Goal: Task Accomplishment & Management: Manage account settings

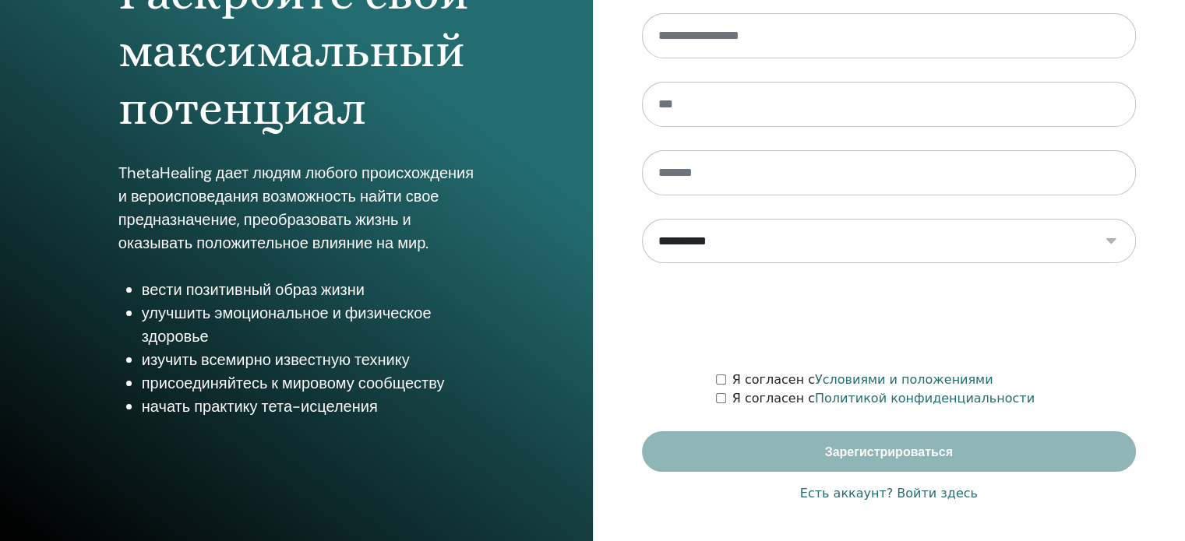
click at [933, 497] on font "Есть аккаунт? Войти здесь" at bounding box center [889, 493] width 178 height 15
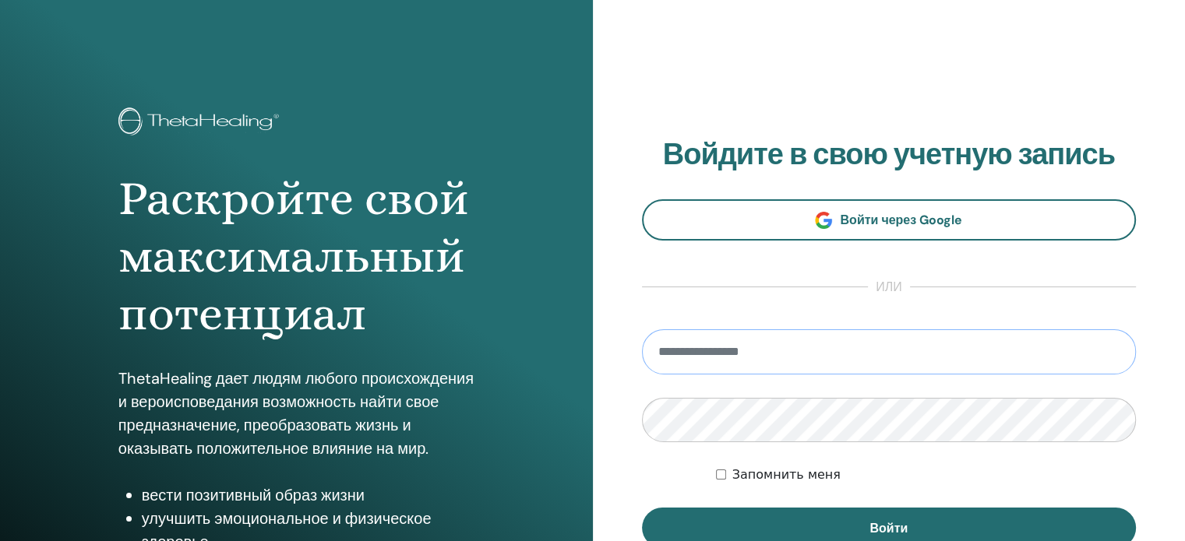
click at [768, 351] on input "email" at bounding box center [889, 352] width 495 height 45
type input "**********"
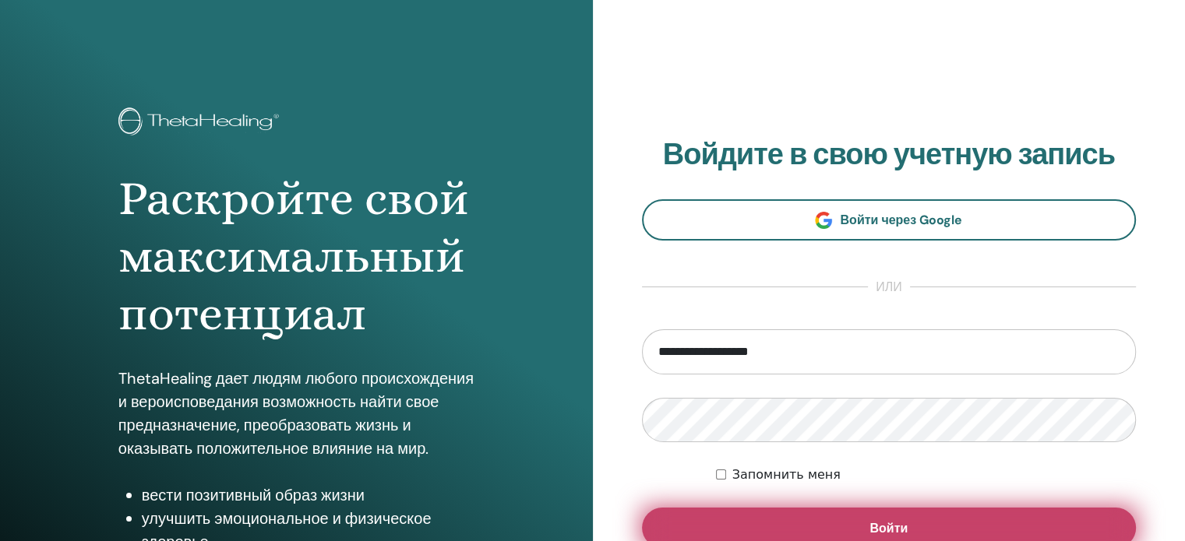
click at [809, 528] on button "Войти" at bounding box center [889, 528] width 495 height 41
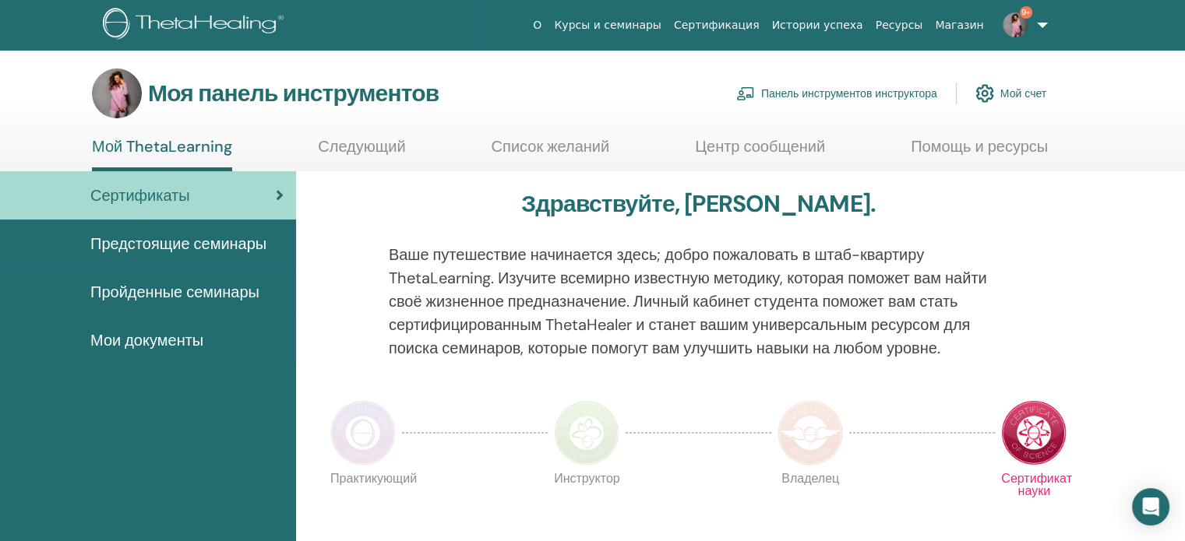
click at [862, 90] on font "Панель инструментов инструктора" at bounding box center [849, 94] width 176 height 14
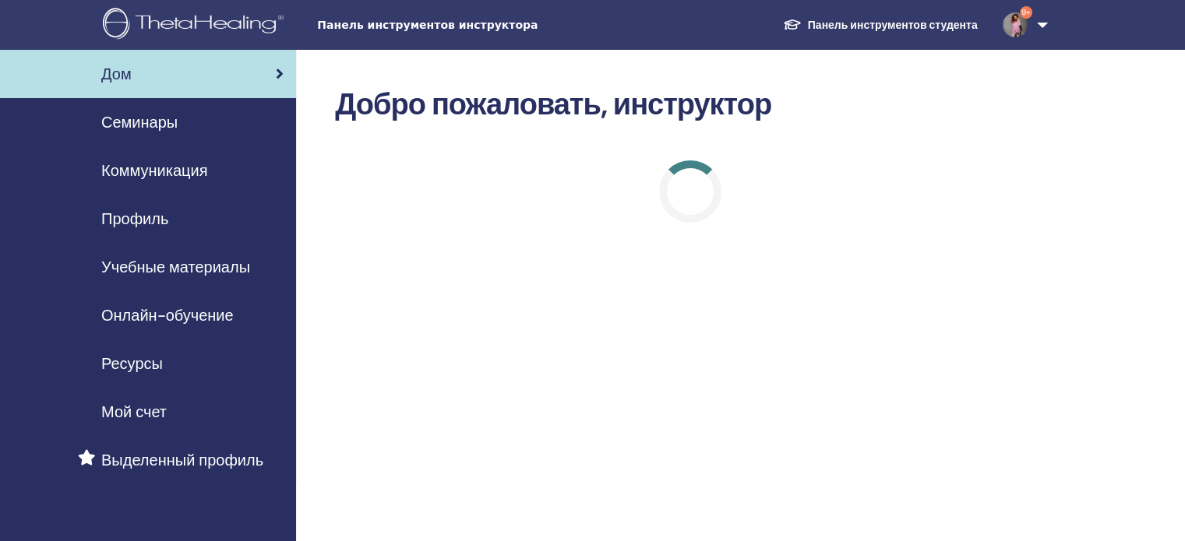
click at [168, 124] on font "Семинары" at bounding box center [139, 122] width 76 height 20
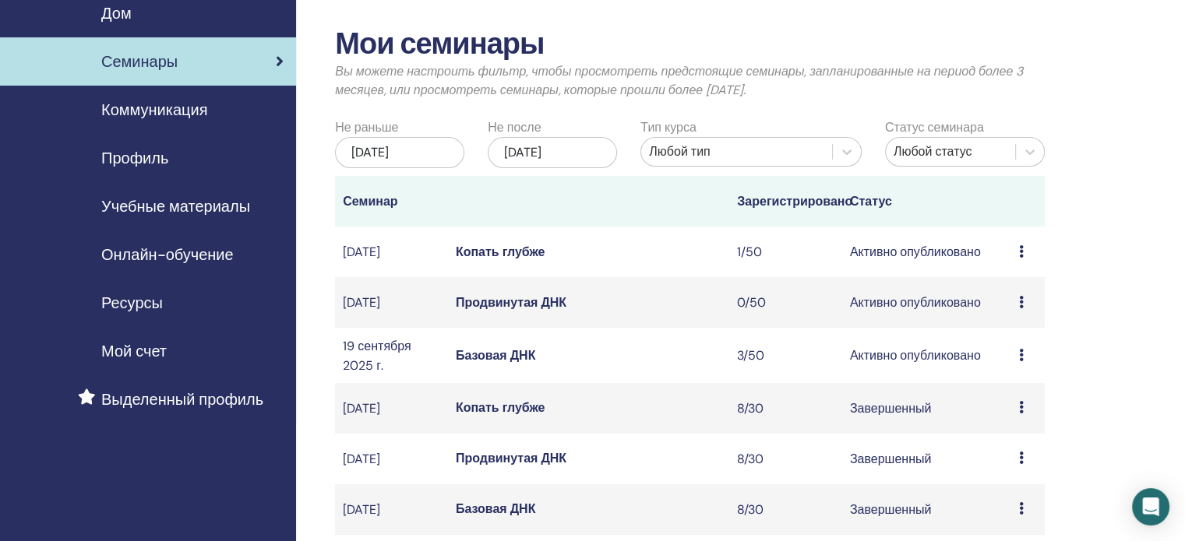
scroll to position [78, 0]
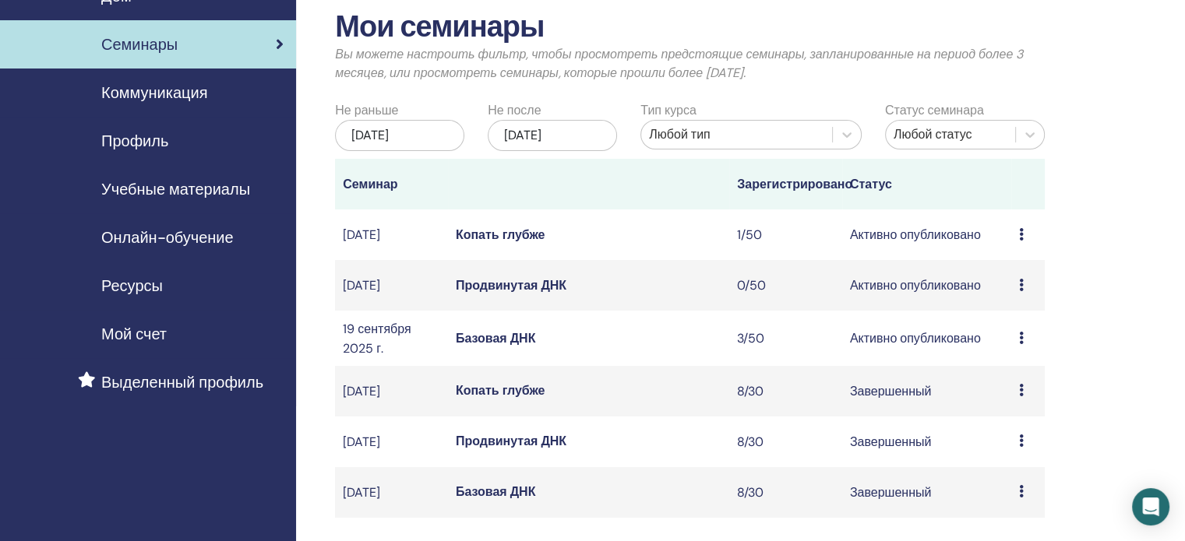
click at [490, 347] on font "Базовая ДНК" at bounding box center [496, 338] width 80 height 16
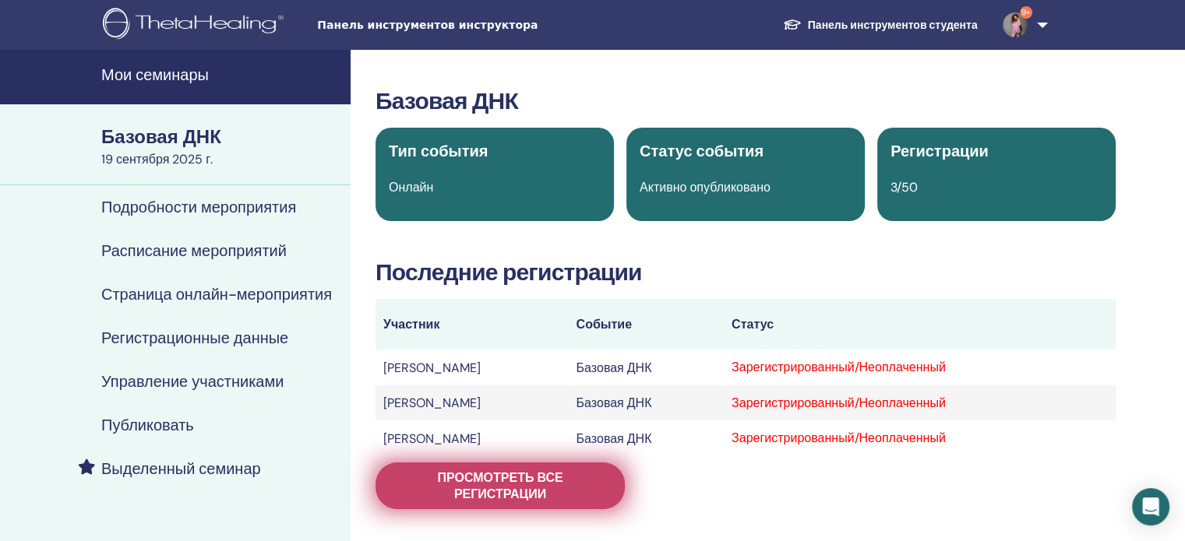
click at [494, 492] on font "Просмотреть все регистрации" at bounding box center [499, 486] width 125 height 33
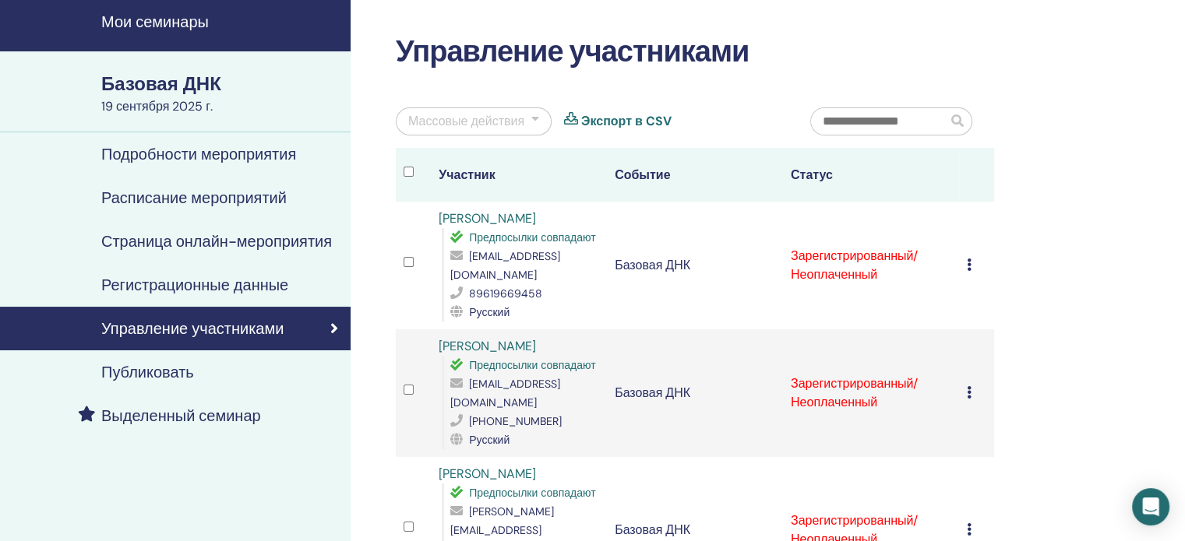
scroll to position [156, 0]
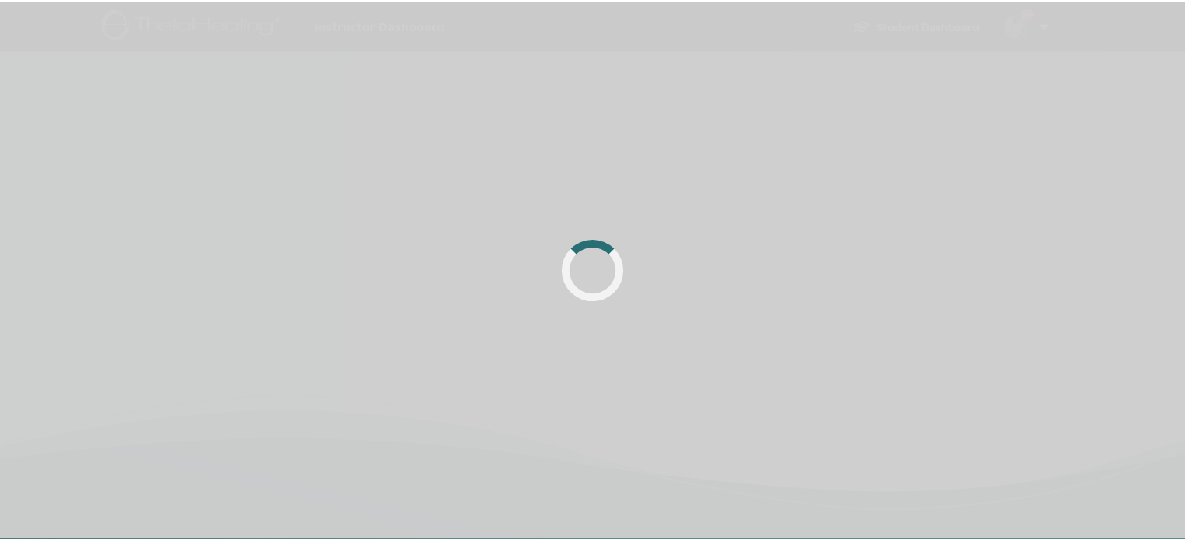
scroll to position [156, 0]
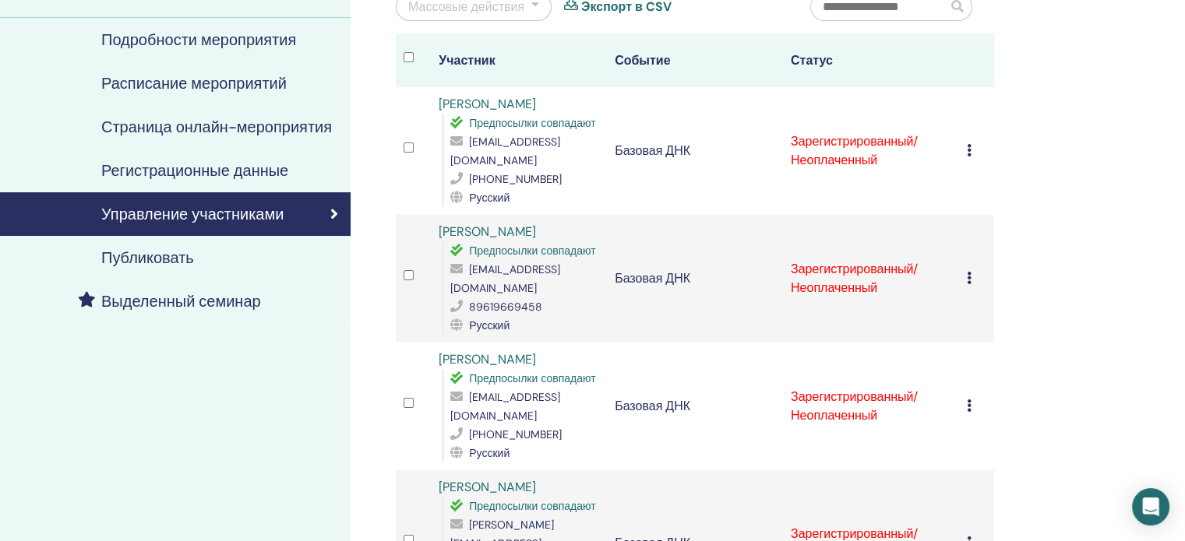
scroll to position [78, 0]
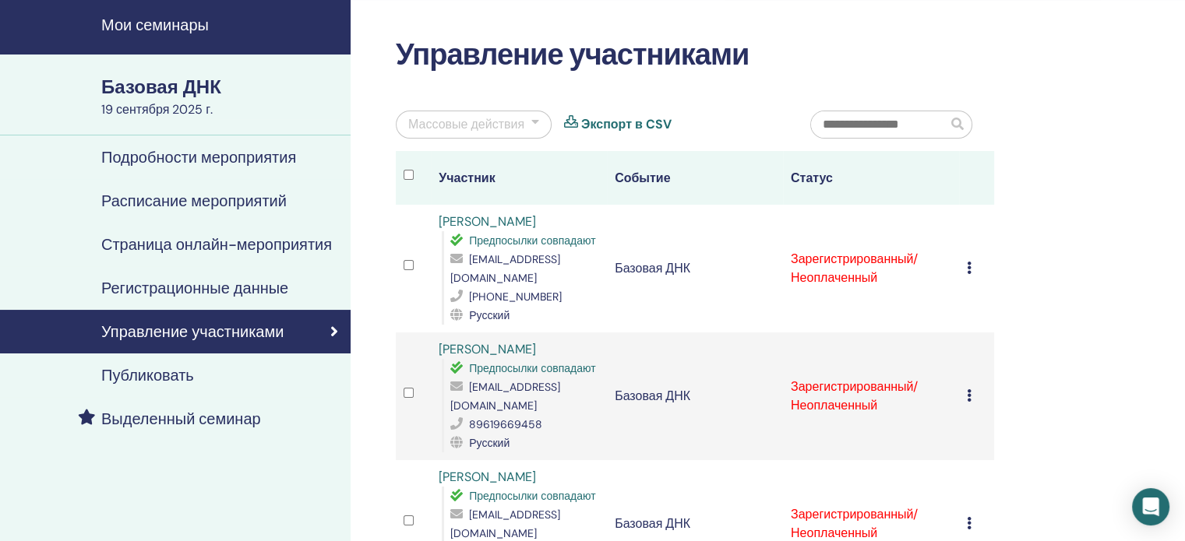
scroll to position [78, 0]
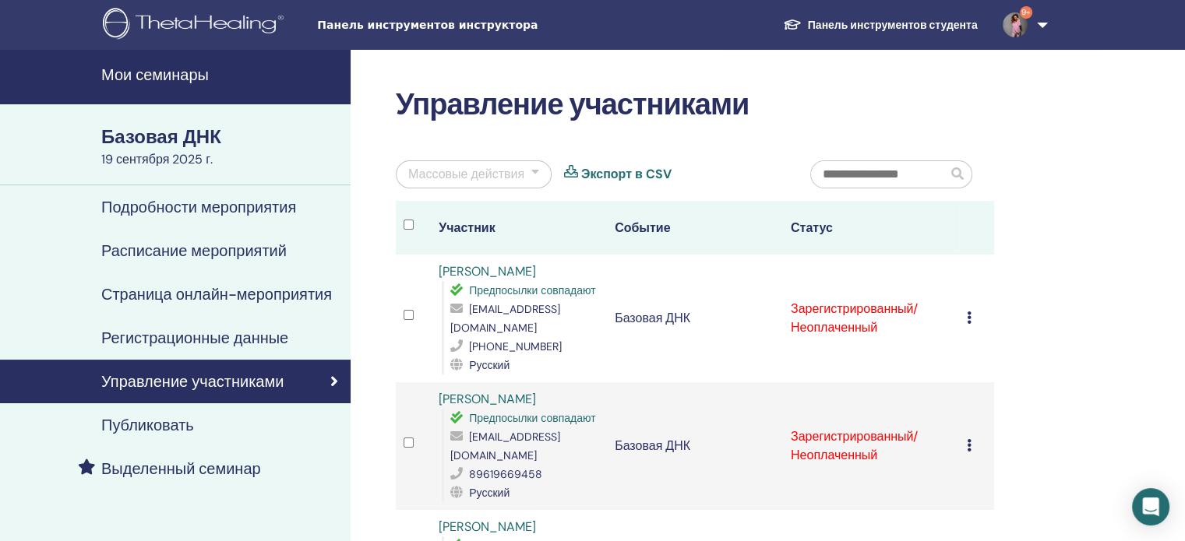
click at [185, 20] on img at bounding box center [196, 25] width 186 height 35
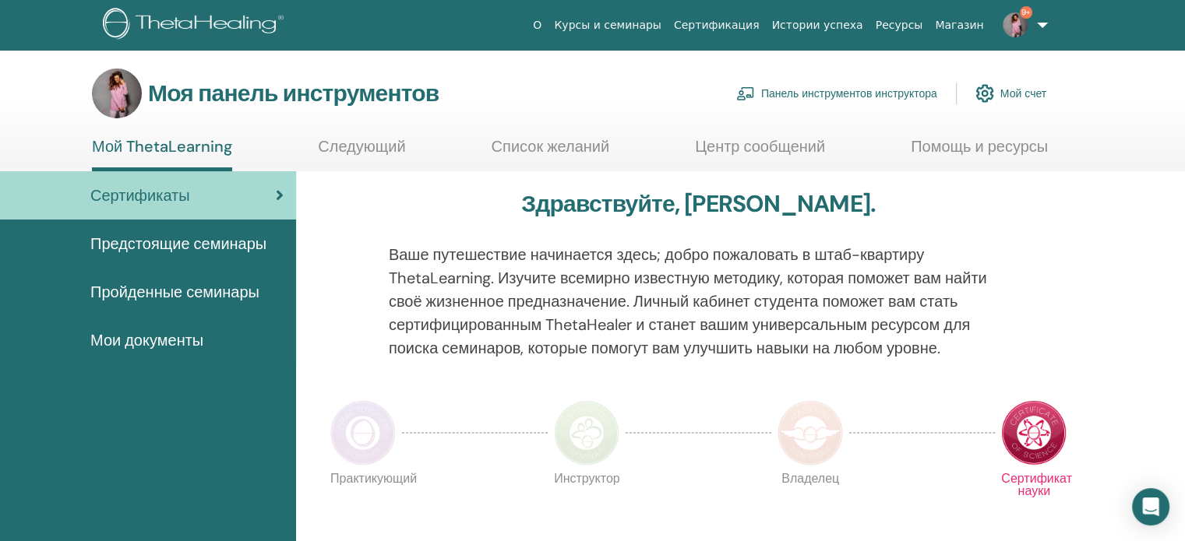
click at [845, 92] on font "Панель инструментов инструктора" at bounding box center [849, 94] width 176 height 14
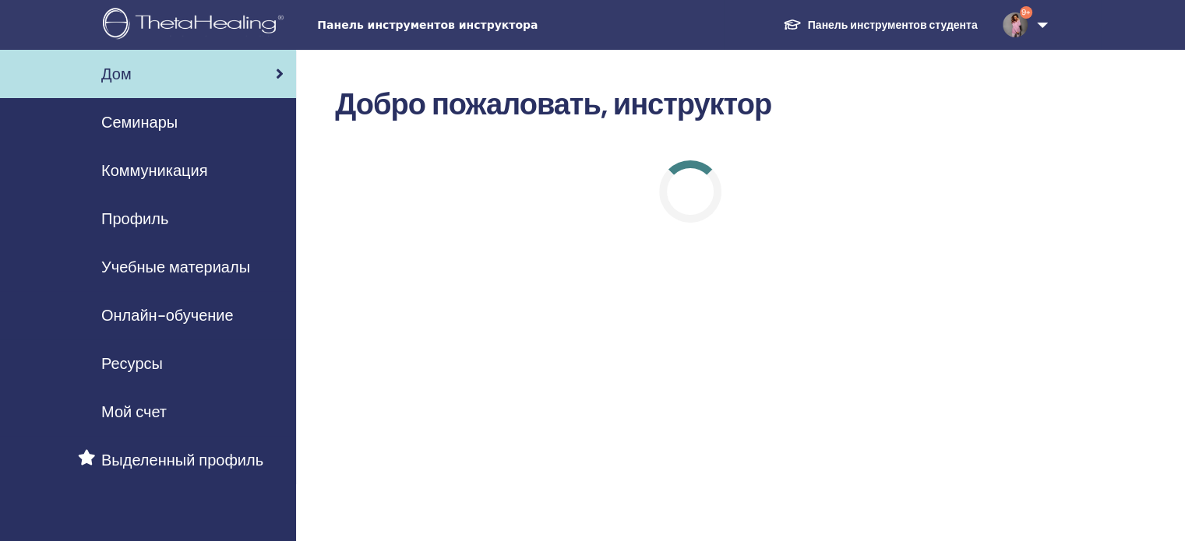
click at [157, 127] on font "Семинары" at bounding box center [139, 122] width 76 height 20
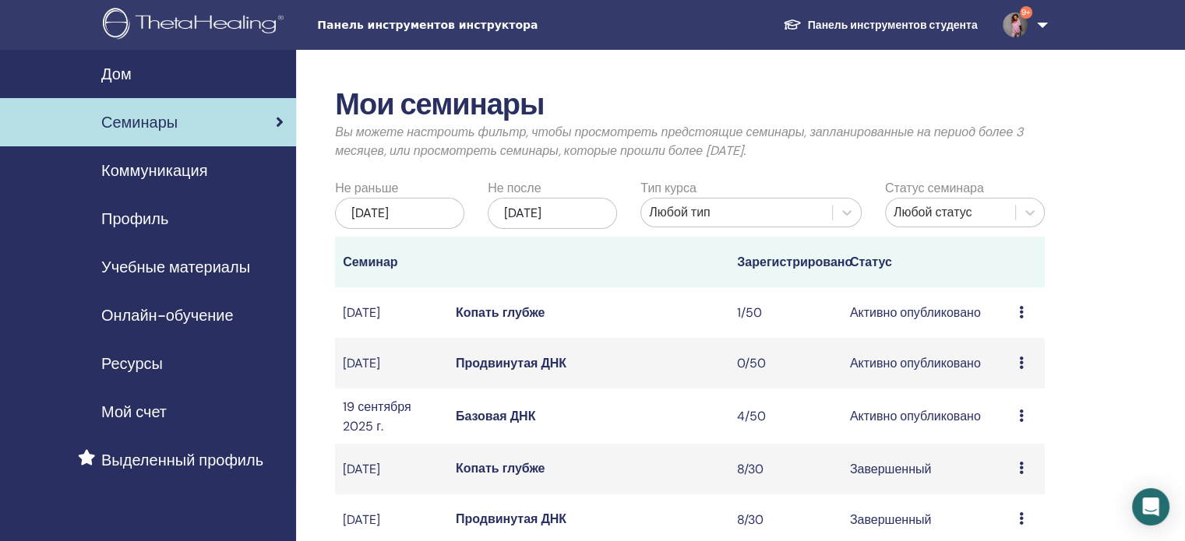
click at [517, 425] on font "Базовая ДНК" at bounding box center [496, 416] width 80 height 16
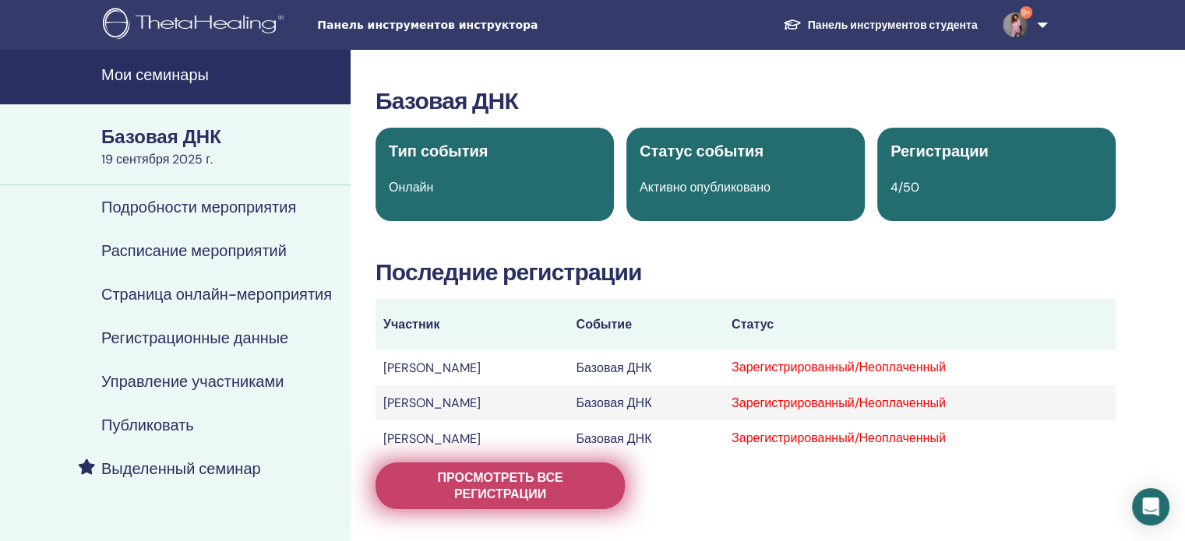
click at [530, 472] on font "Просмотреть все регистрации" at bounding box center [499, 486] width 125 height 33
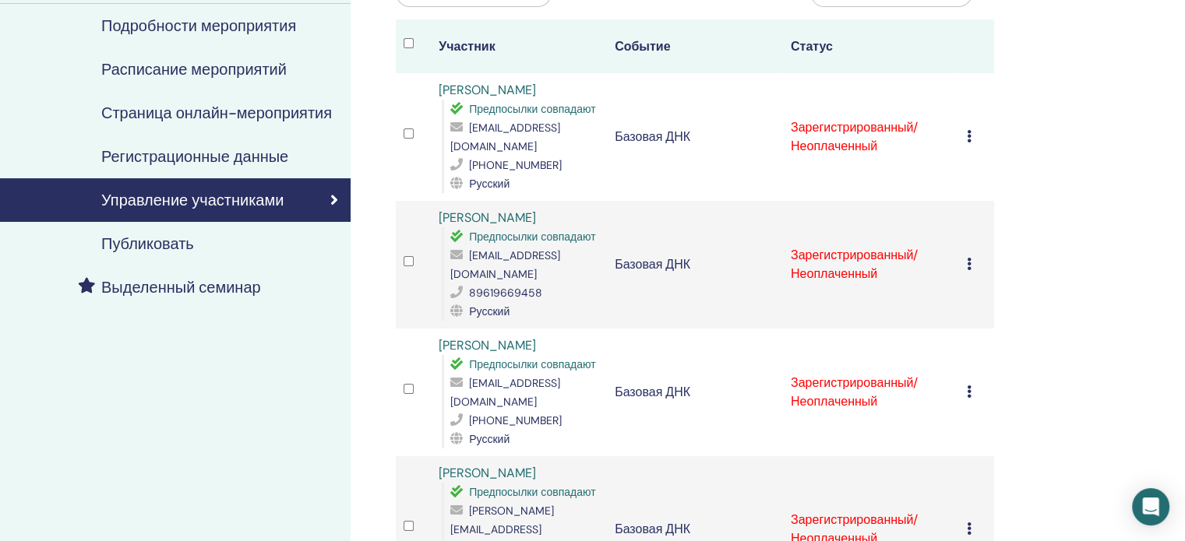
scroll to position [156, 0]
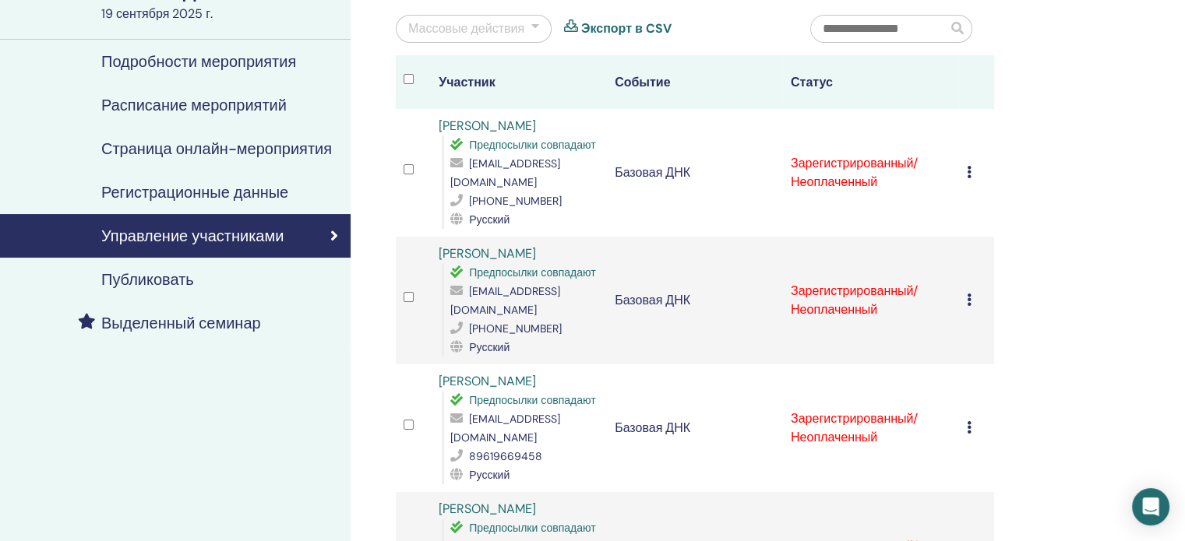
scroll to position [156, 0]
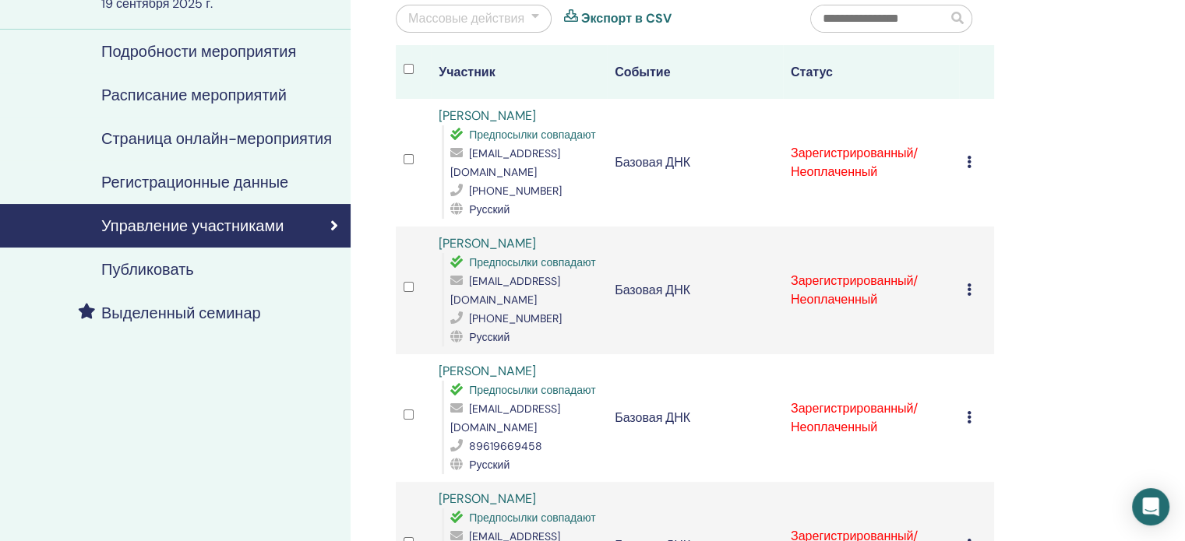
click at [972, 281] on div "Отменить регистрацию Не проводить автоматическую сертификацию Отметить как опла…" at bounding box center [976, 290] width 19 height 19
click at [970, 284] on icon at bounding box center [969, 290] width 5 height 12
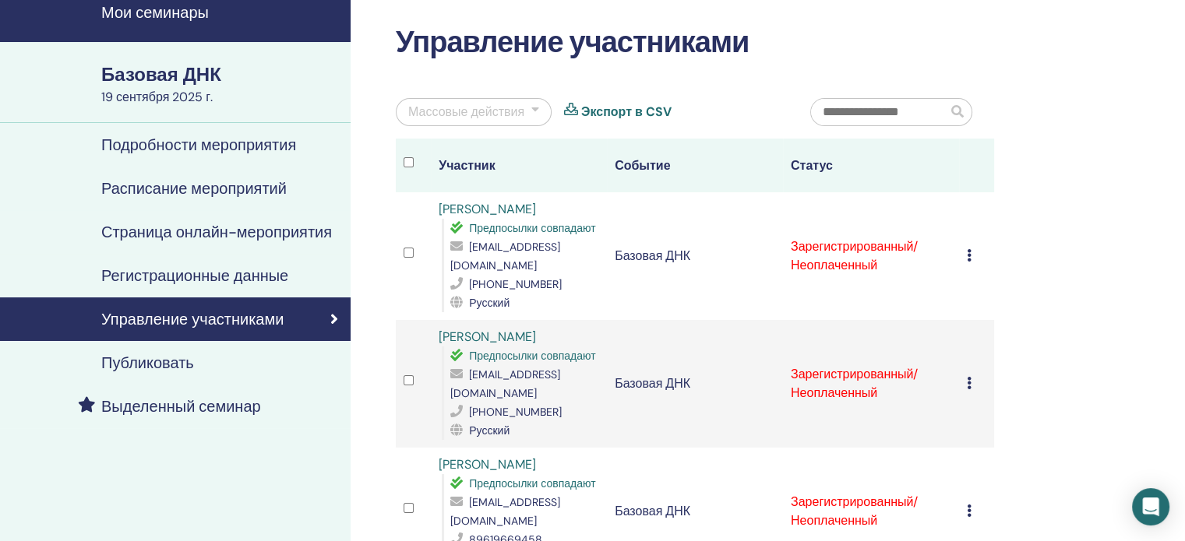
scroll to position [0, 0]
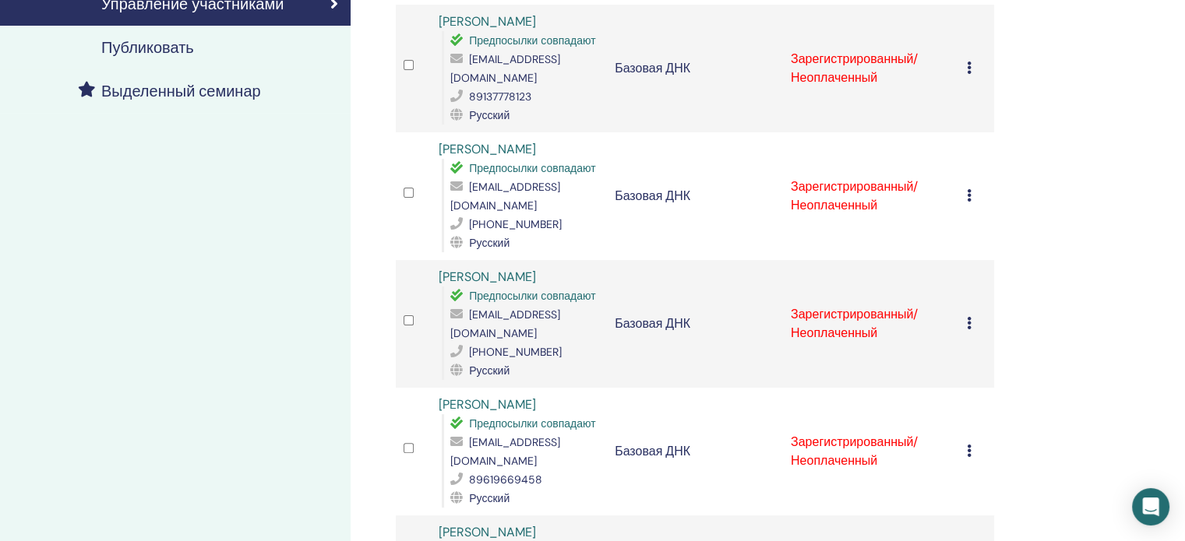
scroll to position [390, 0]
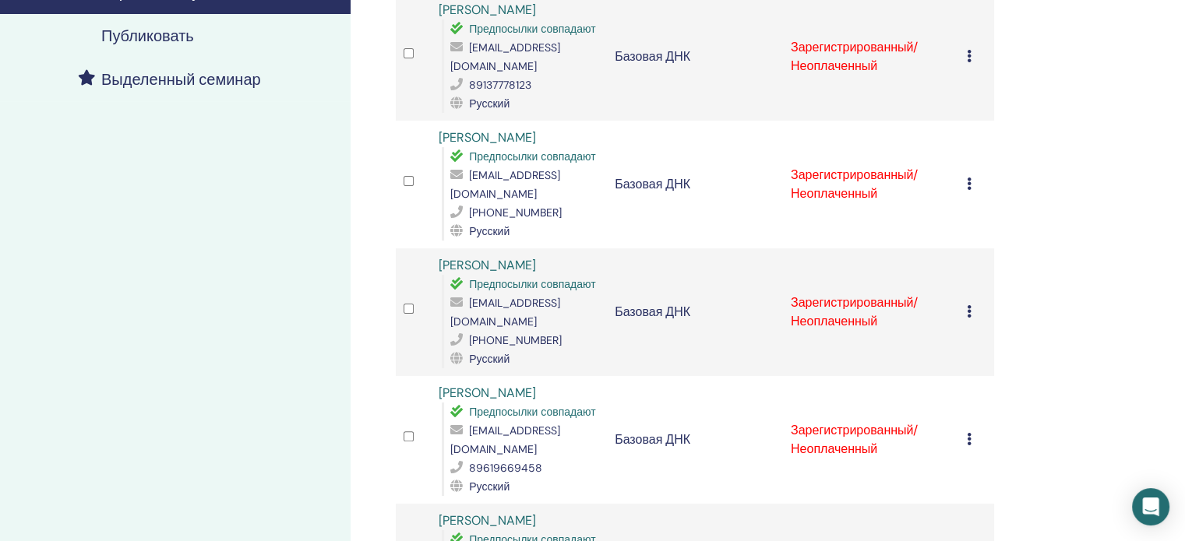
click at [969, 305] on icon at bounding box center [969, 311] width 5 height 12
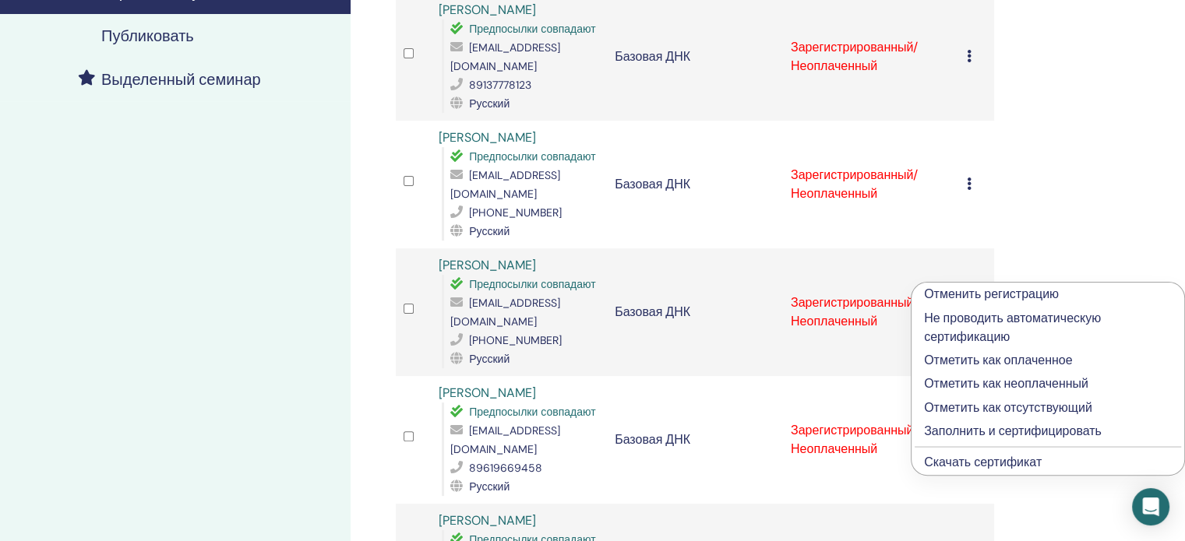
click at [972, 294] on font "Отменить регистрацию" at bounding box center [991, 294] width 135 height 16
